Goal: Check status

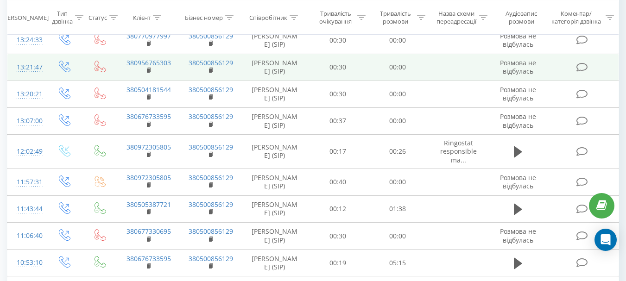
scroll to position [45, 0]
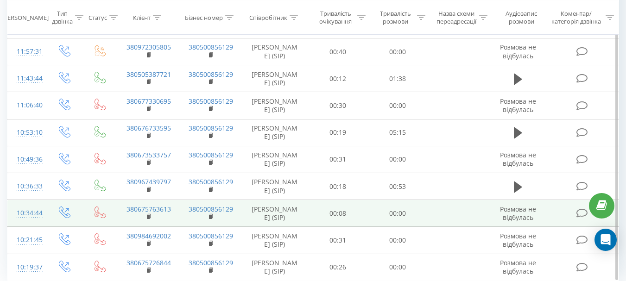
scroll to position [331, 0]
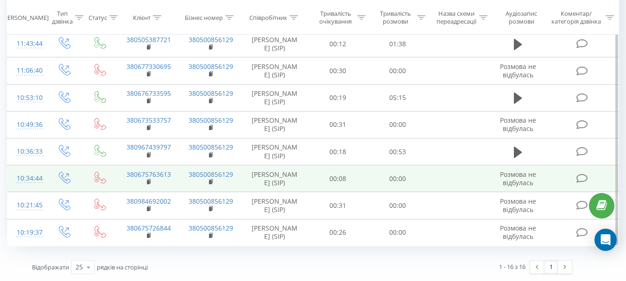
drag, startPoint x: 366, startPoint y: 169, endPoint x: 366, endPoint y: 178, distance: 9.3
click at [366, 178] on td "00:08" at bounding box center [338, 178] width 60 height 27
